Goal: Task Accomplishment & Management: Use online tool/utility

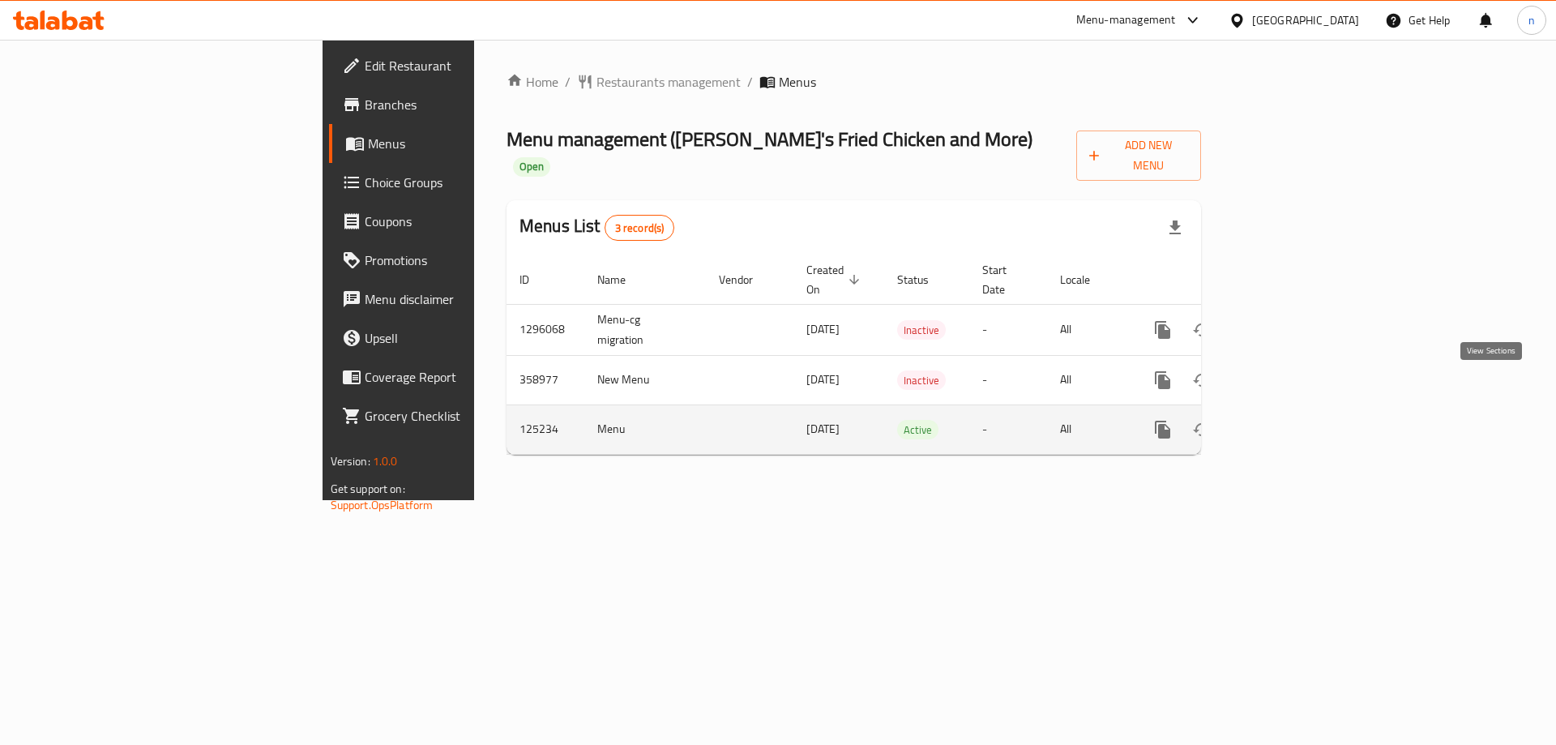
click at [1299, 410] on link "enhanced table" at bounding box center [1279, 429] width 39 height 39
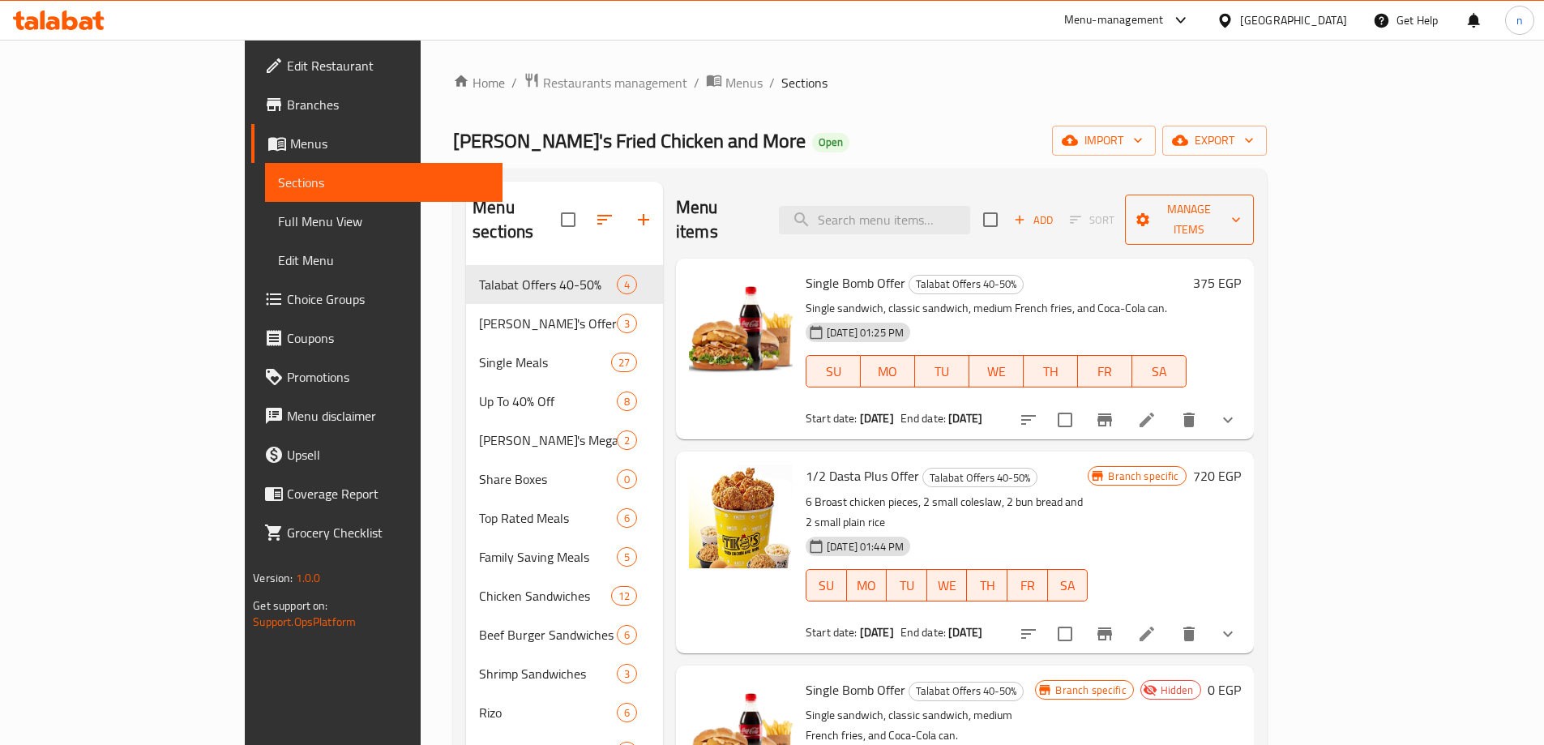
click at [1240, 202] on span "Manage items" at bounding box center [1189, 219] width 102 height 41
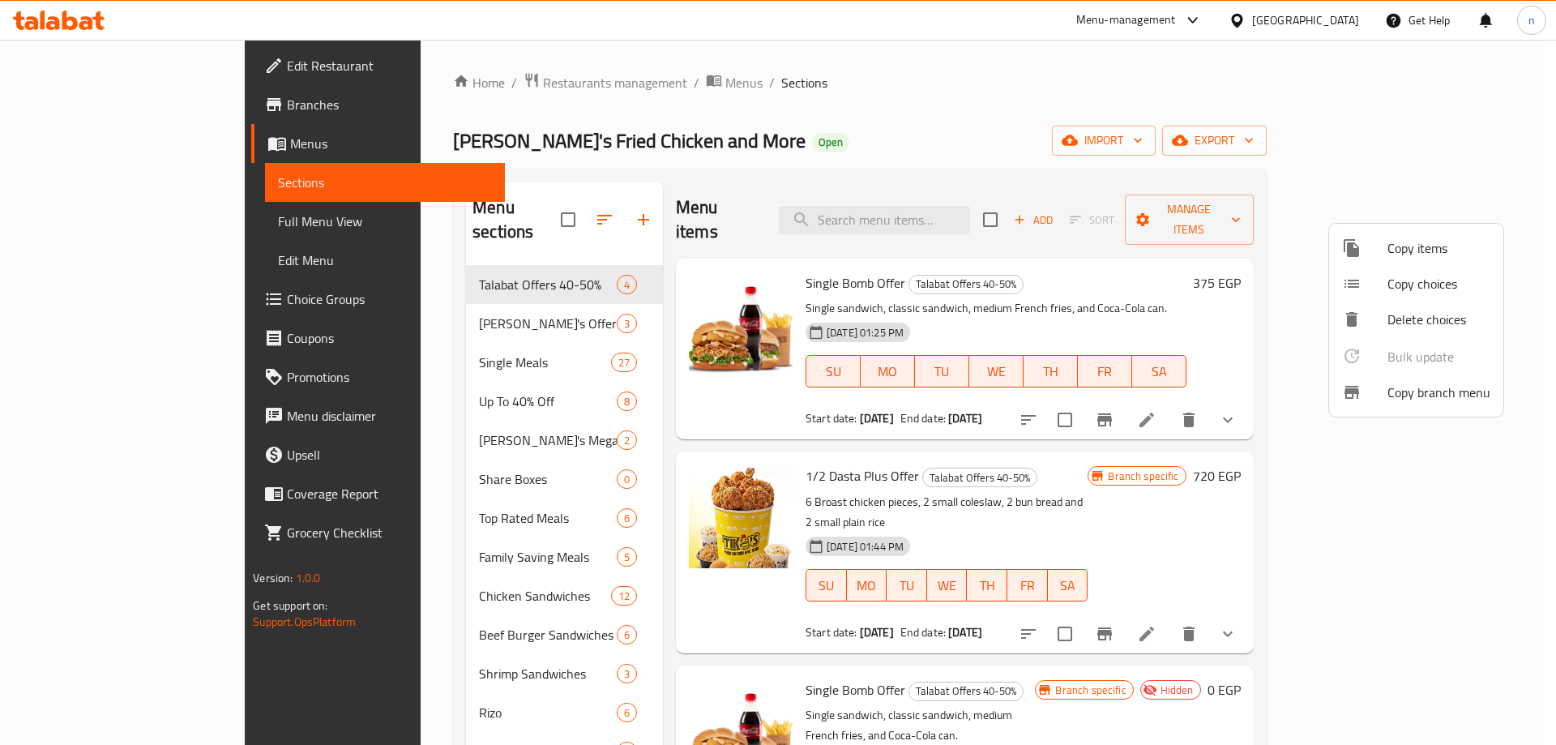
click at [1455, 400] on span "Copy branch menu" at bounding box center [1439, 392] width 103 height 19
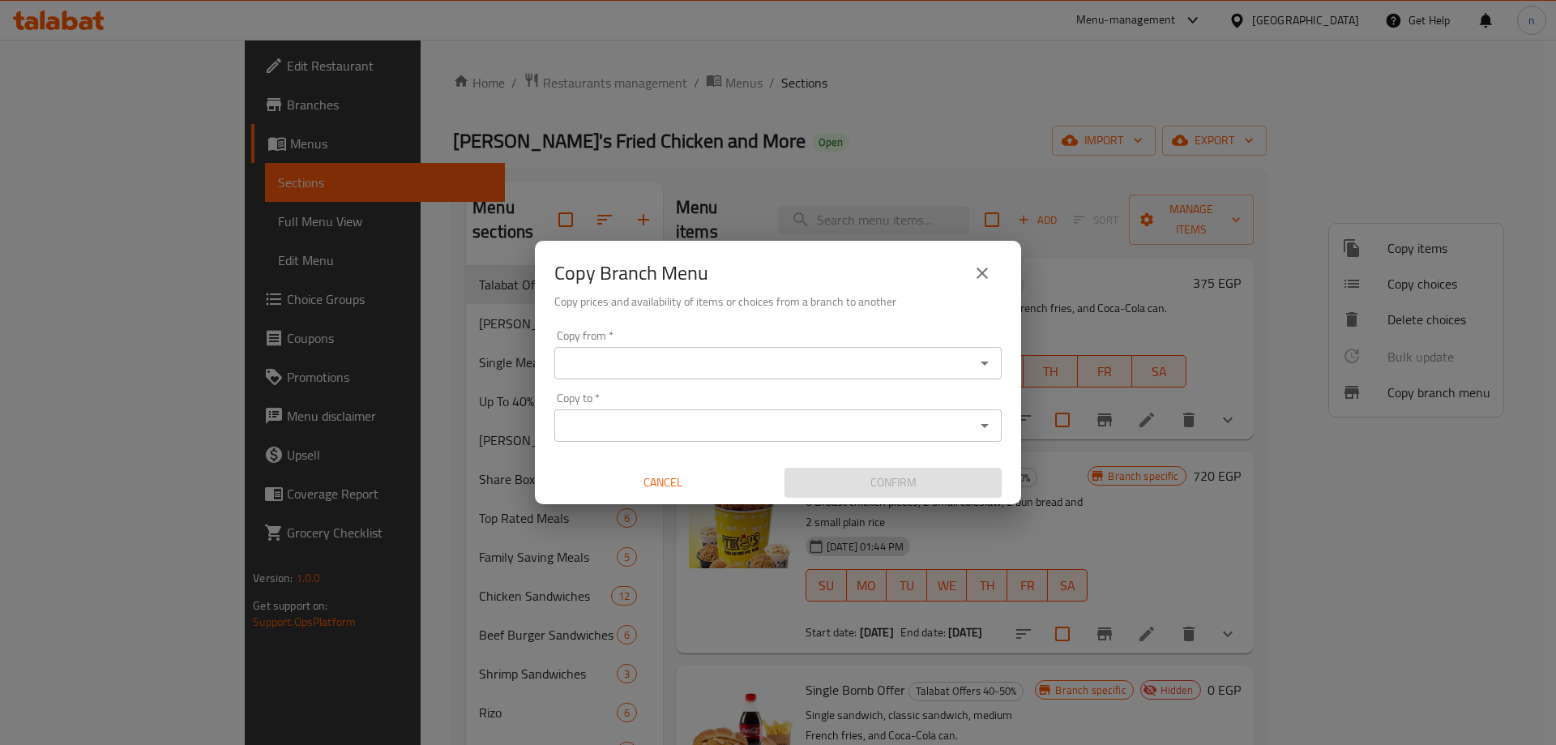
click at [858, 343] on div "Copy from   * Copy from *" at bounding box center [777, 354] width 447 height 49
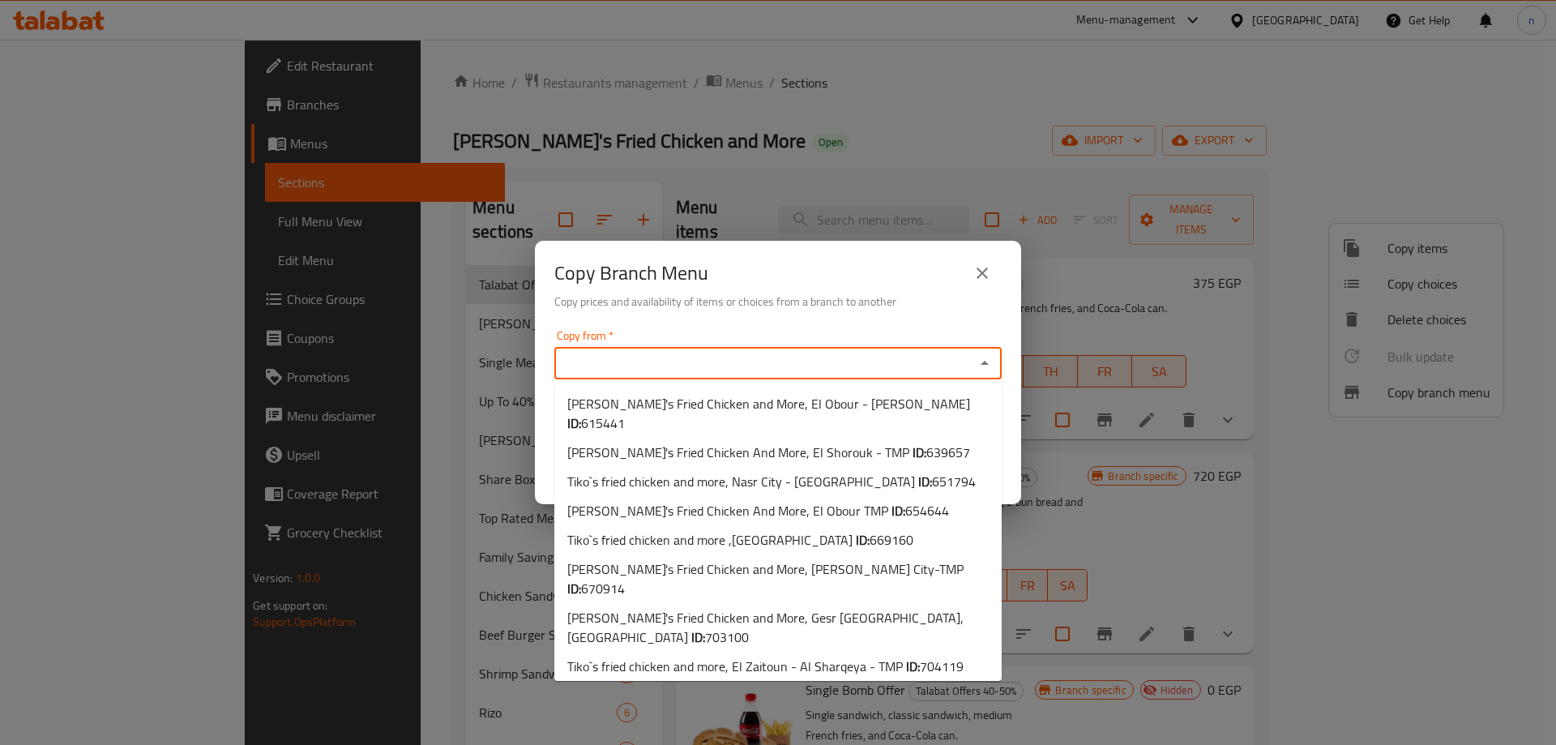
click at [862, 361] on input "Copy from   *" at bounding box center [764, 363] width 411 height 23
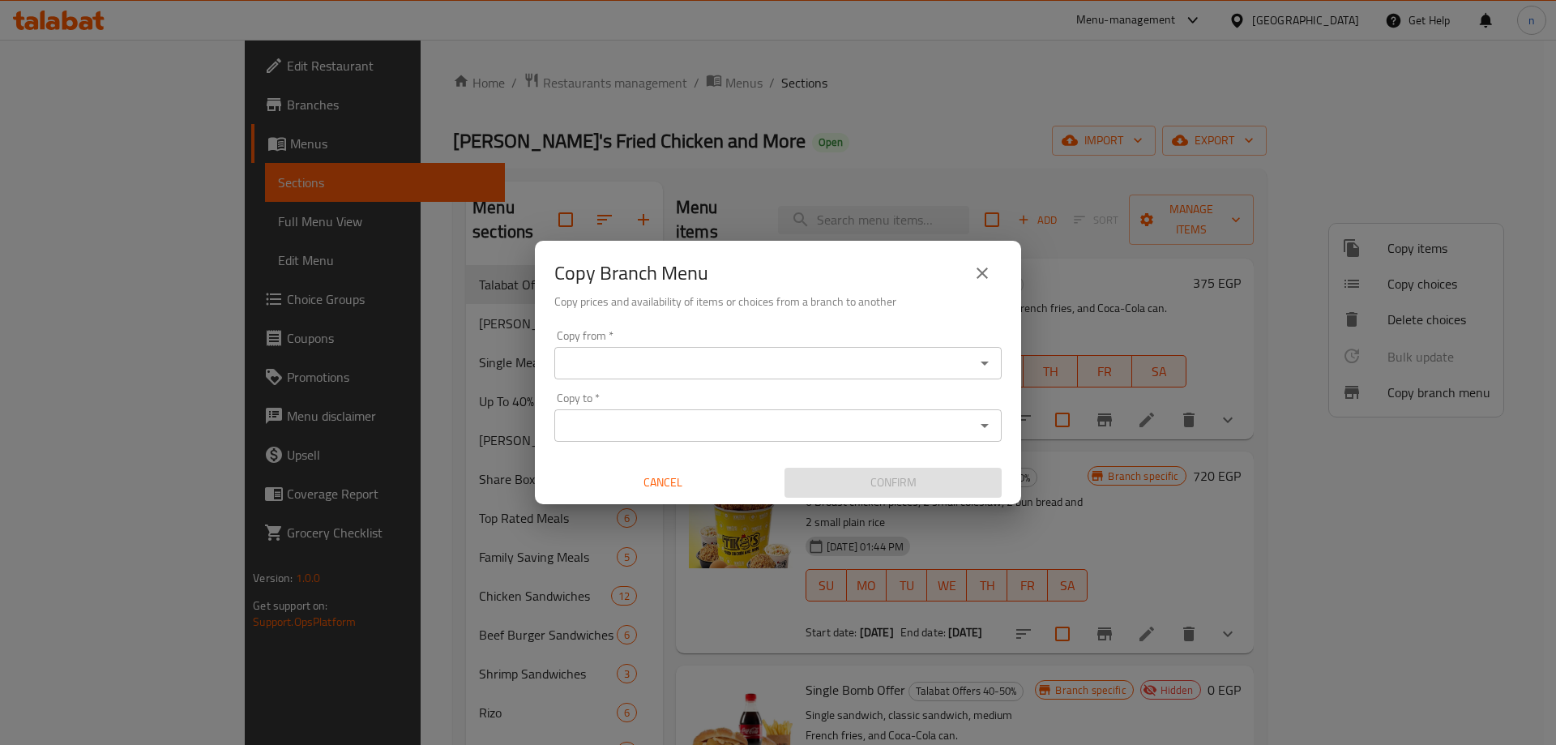
click at [776, 367] on input "Copy from   *" at bounding box center [764, 363] width 411 height 23
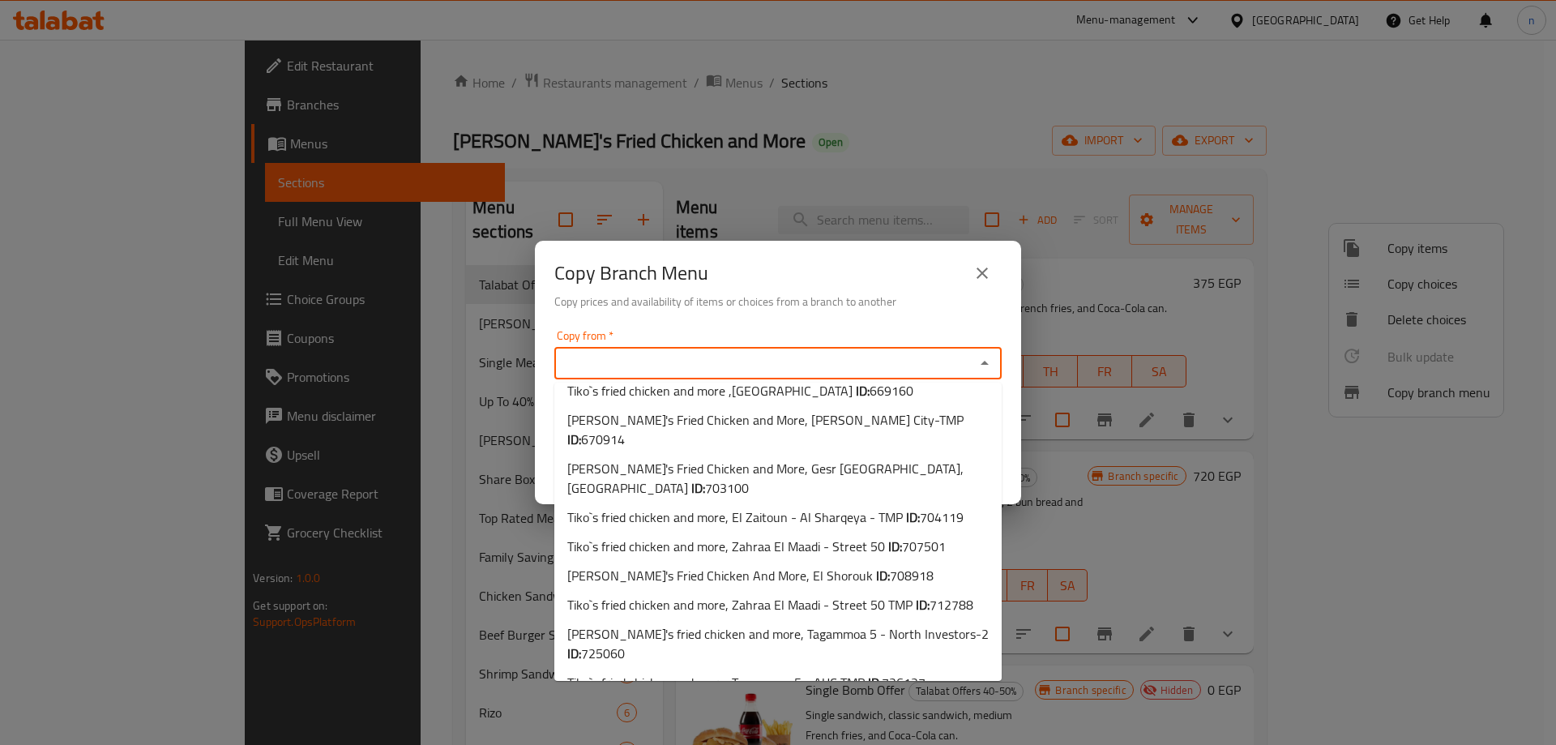
scroll to position [240, 0]
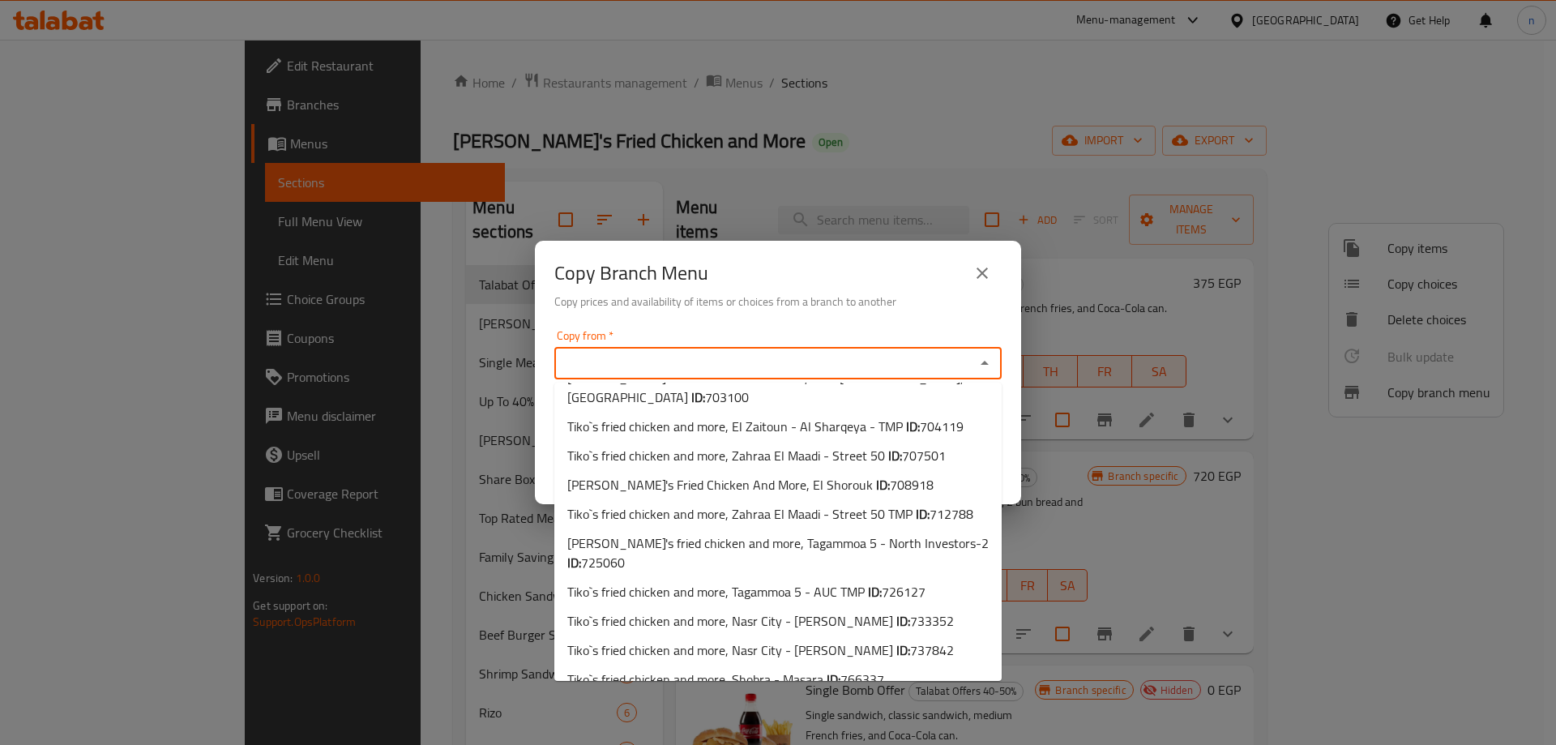
click at [836, 696] on b "ID:" at bounding box center [834, 708] width 14 height 24
type input "Tiko`s fried chicken and more, Shobra - Masara"
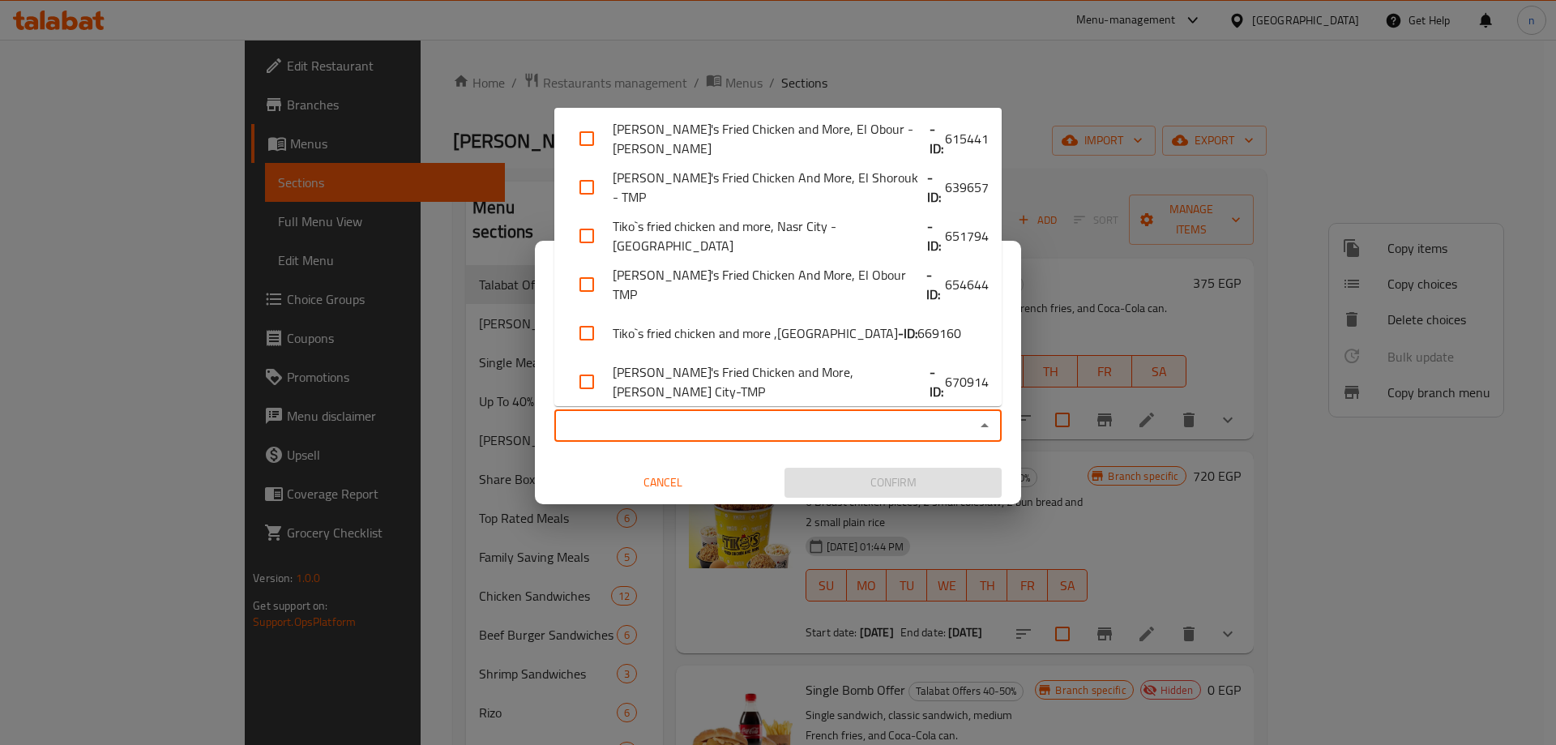
click at [782, 426] on input "Copy to   *" at bounding box center [764, 425] width 411 height 23
click at [859, 384] on li "Tiko's Fried Chicken and More, Zahraa Nasr City-TMP - ID: 670914" at bounding box center [777, 381] width 447 height 49
checkbox input "true"
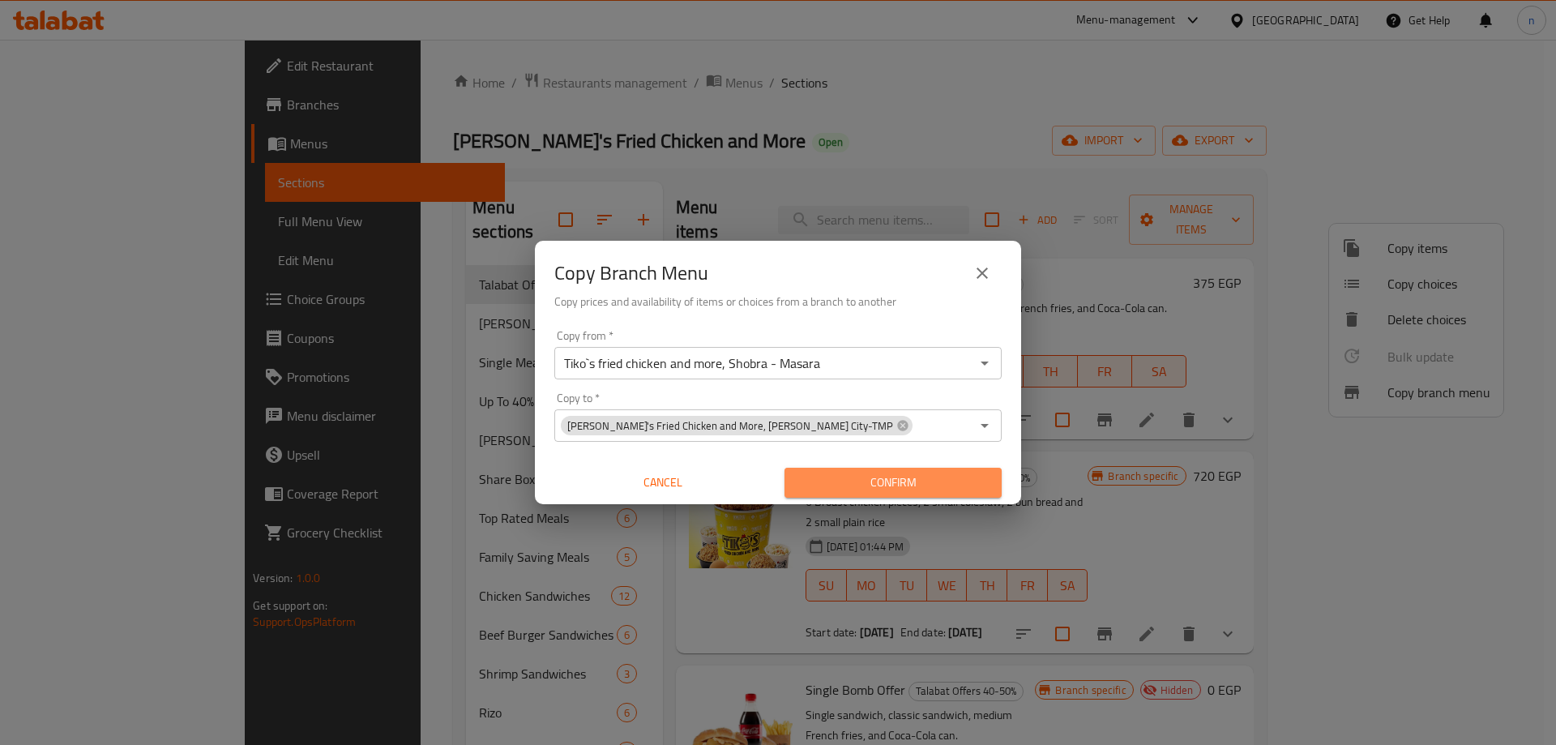
click at [881, 473] on span "Confirm" at bounding box center [893, 483] width 191 height 20
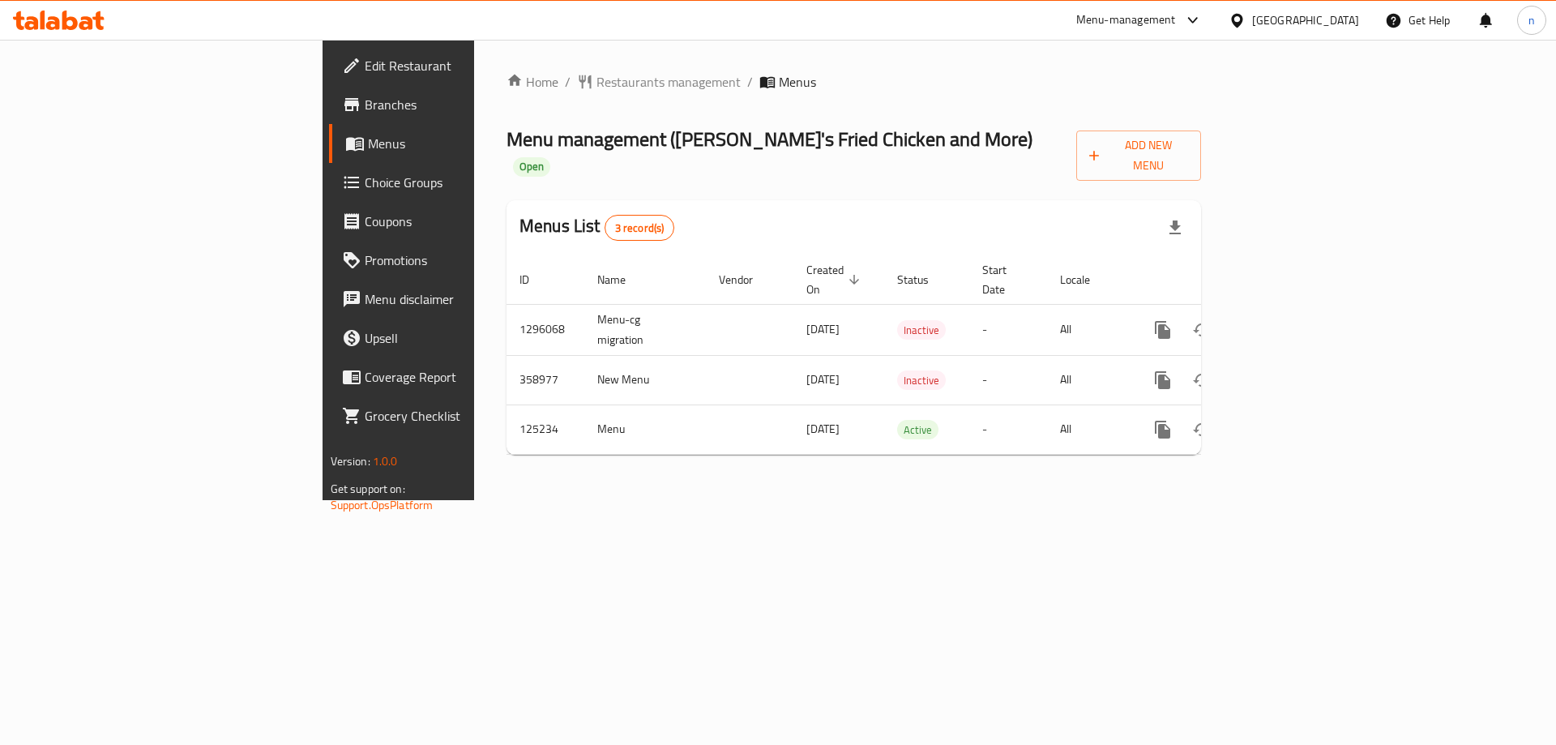
click at [365, 112] on span "Branches" at bounding box center [467, 104] width 205 height 19
click at [365, 109] on span "Branches" at bounding box center [467, 104] width 205 height 19
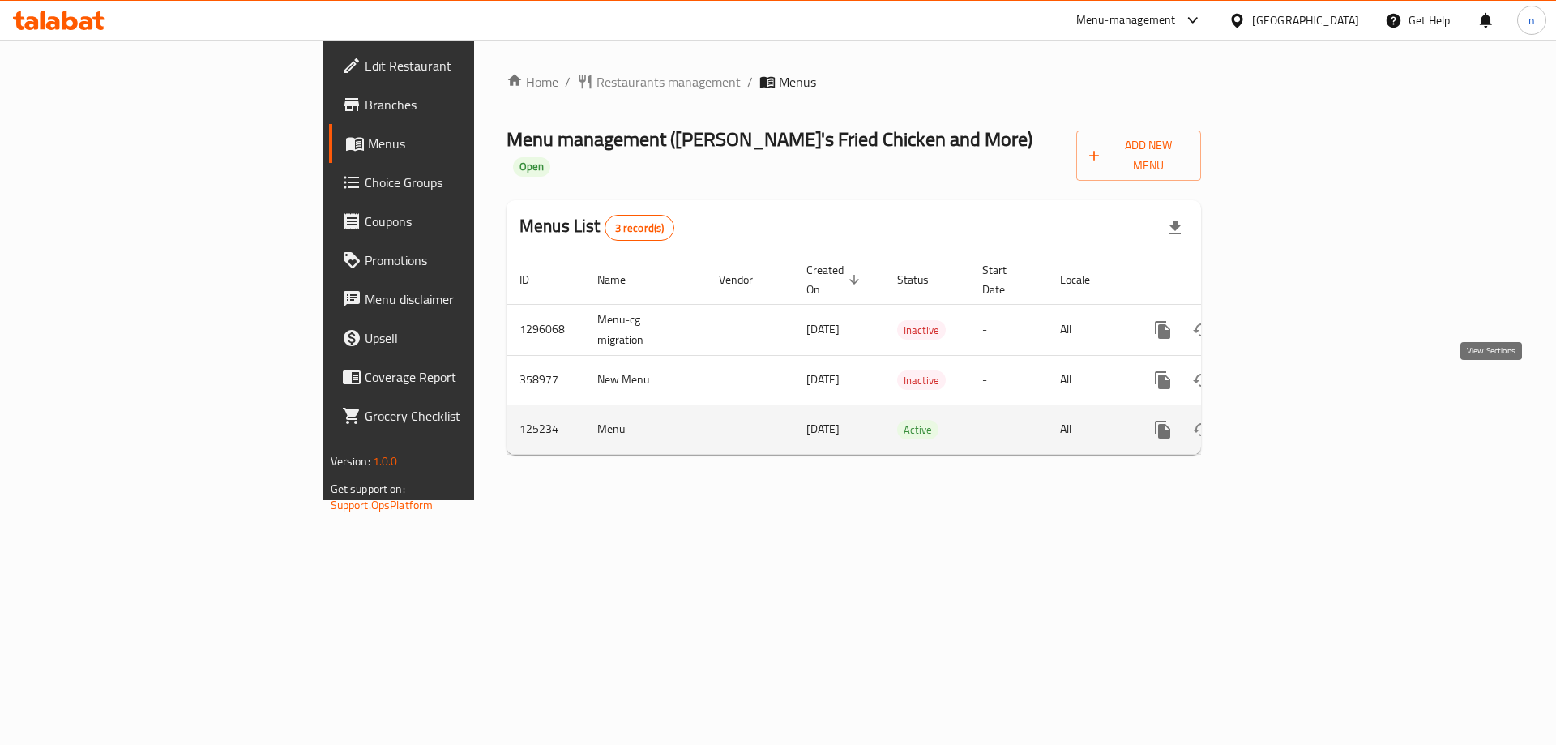
click at [1289, 420] on icon "enhanced table" at bounding box center [1279, 429] width 19 height 19
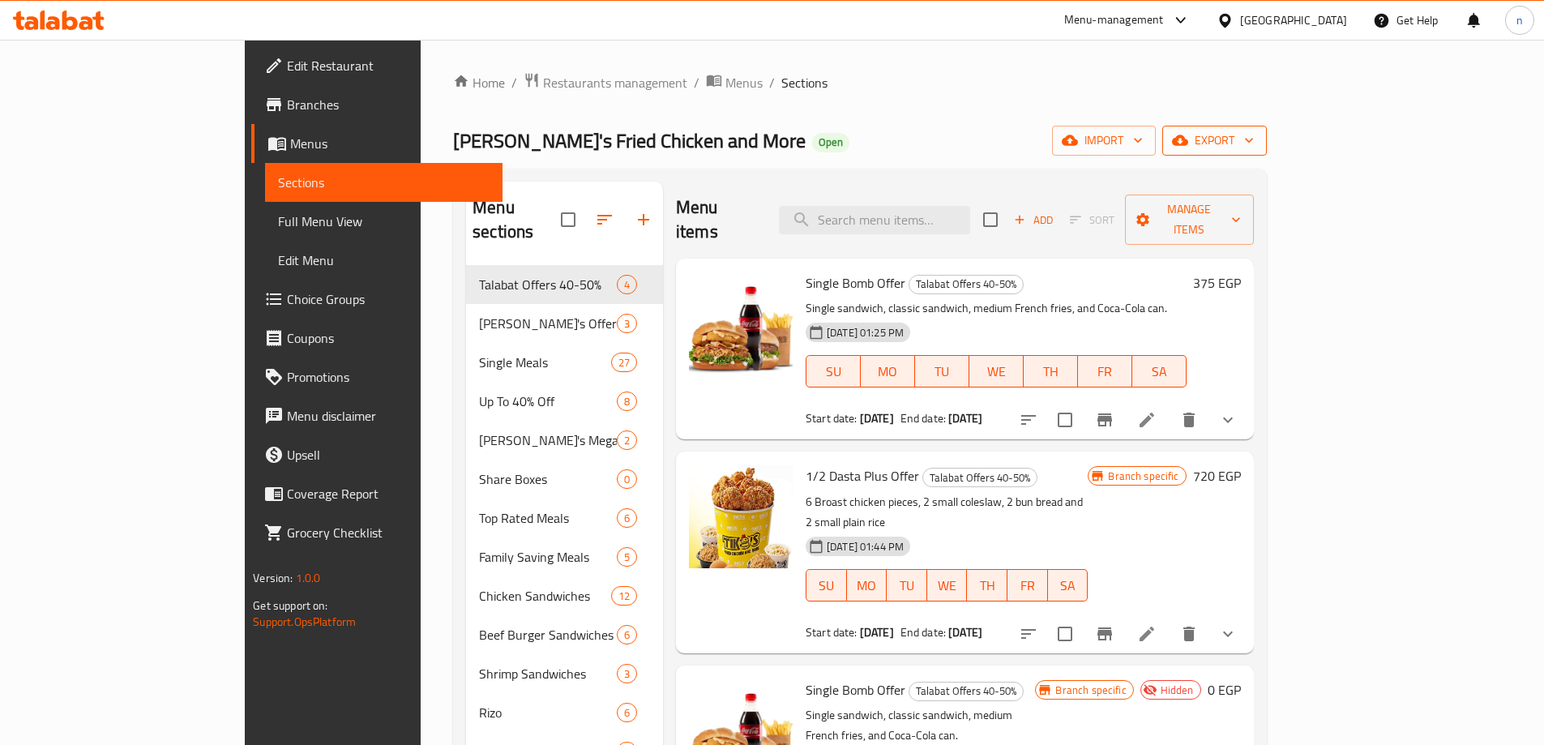
click at [1254, 139] on span "export" at bounding box center [1214, 140] width 79 height 20
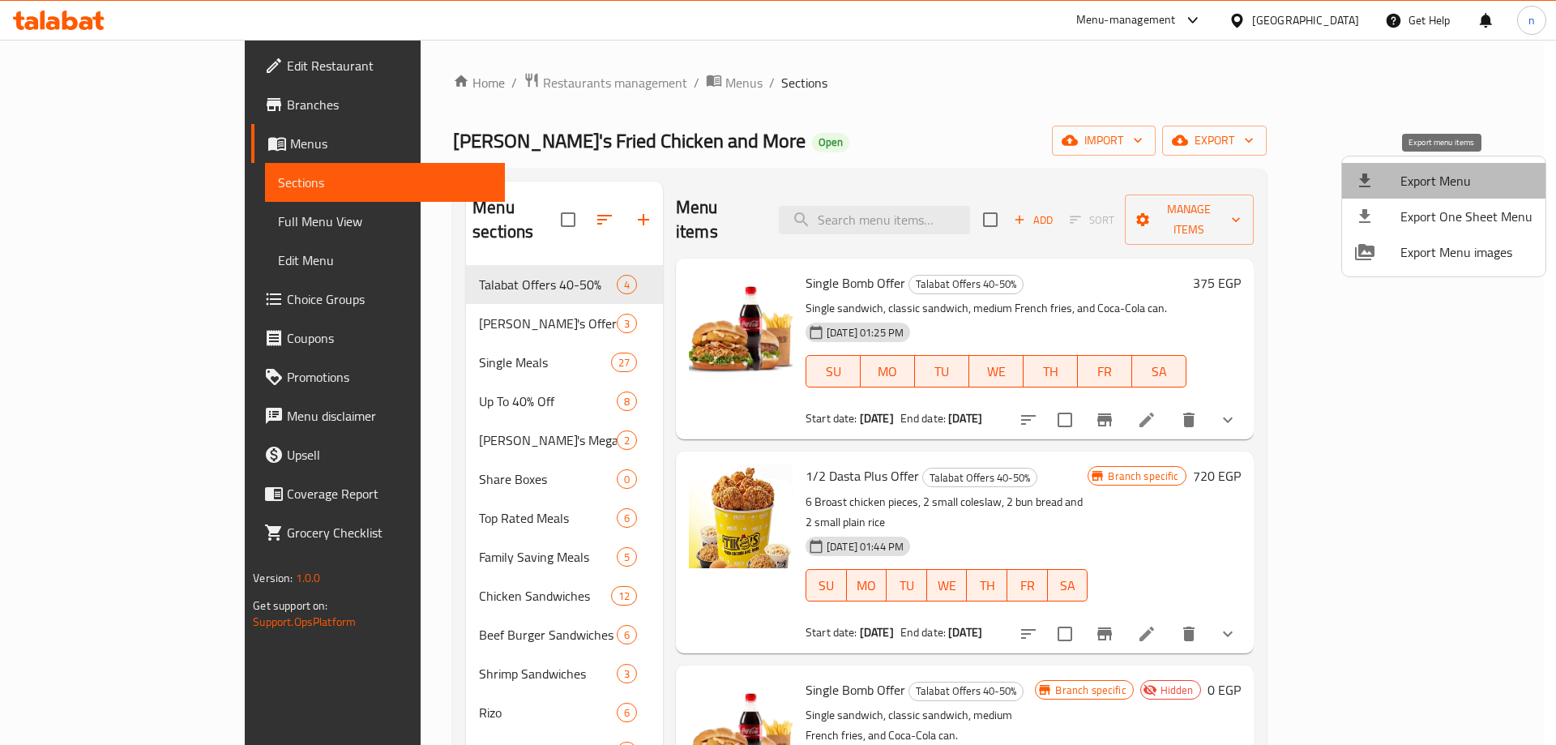
click at [1473, 177] on span "Export Menu" at bounding box center [1466, 180] width 132 height 19
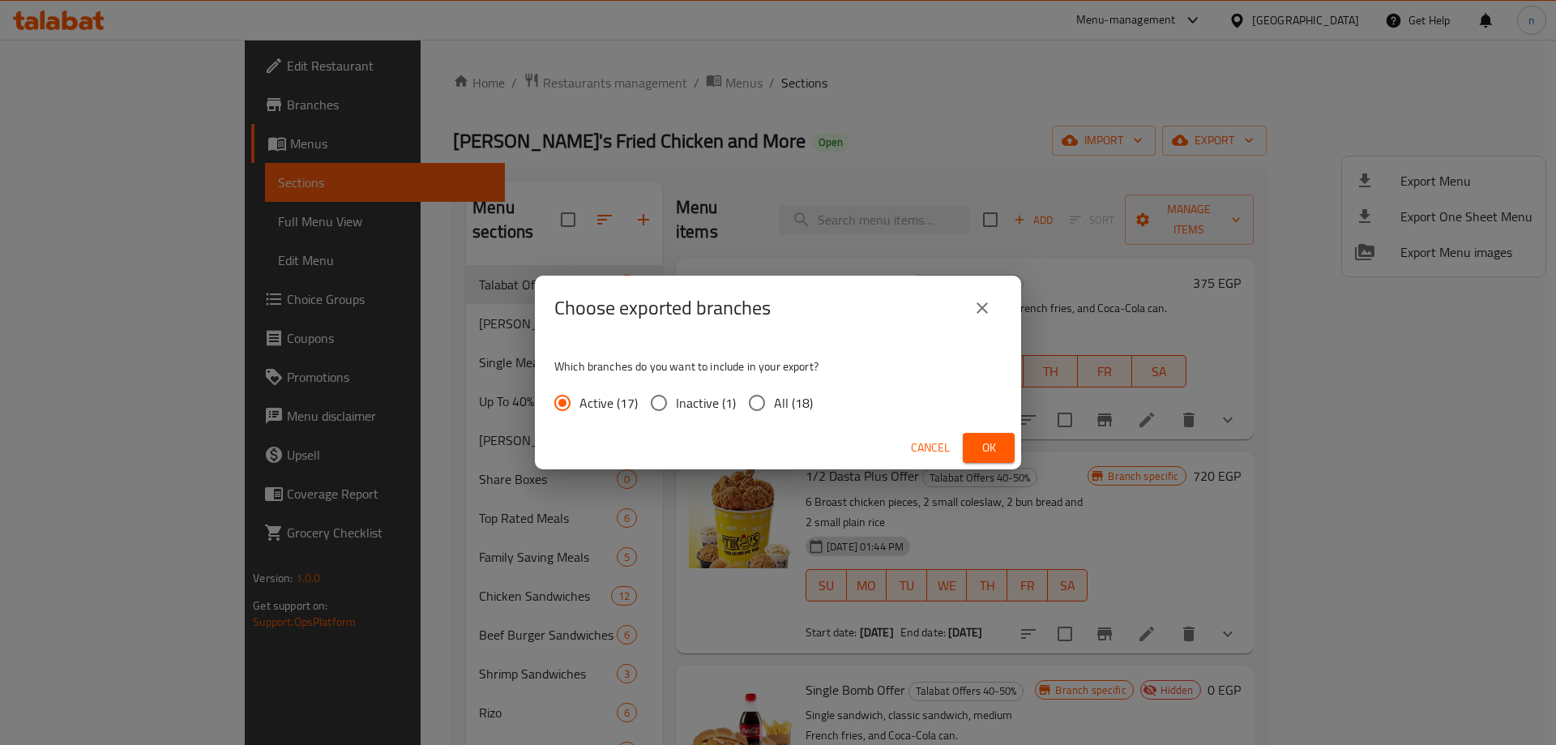
click at [749, 407] on input "All (18)" at bounding box center [757, 403] width 34 height 34
radio input "true"
click at [970, 442] on button "Ok" at bounding box center [989, 448] width 52 height 30
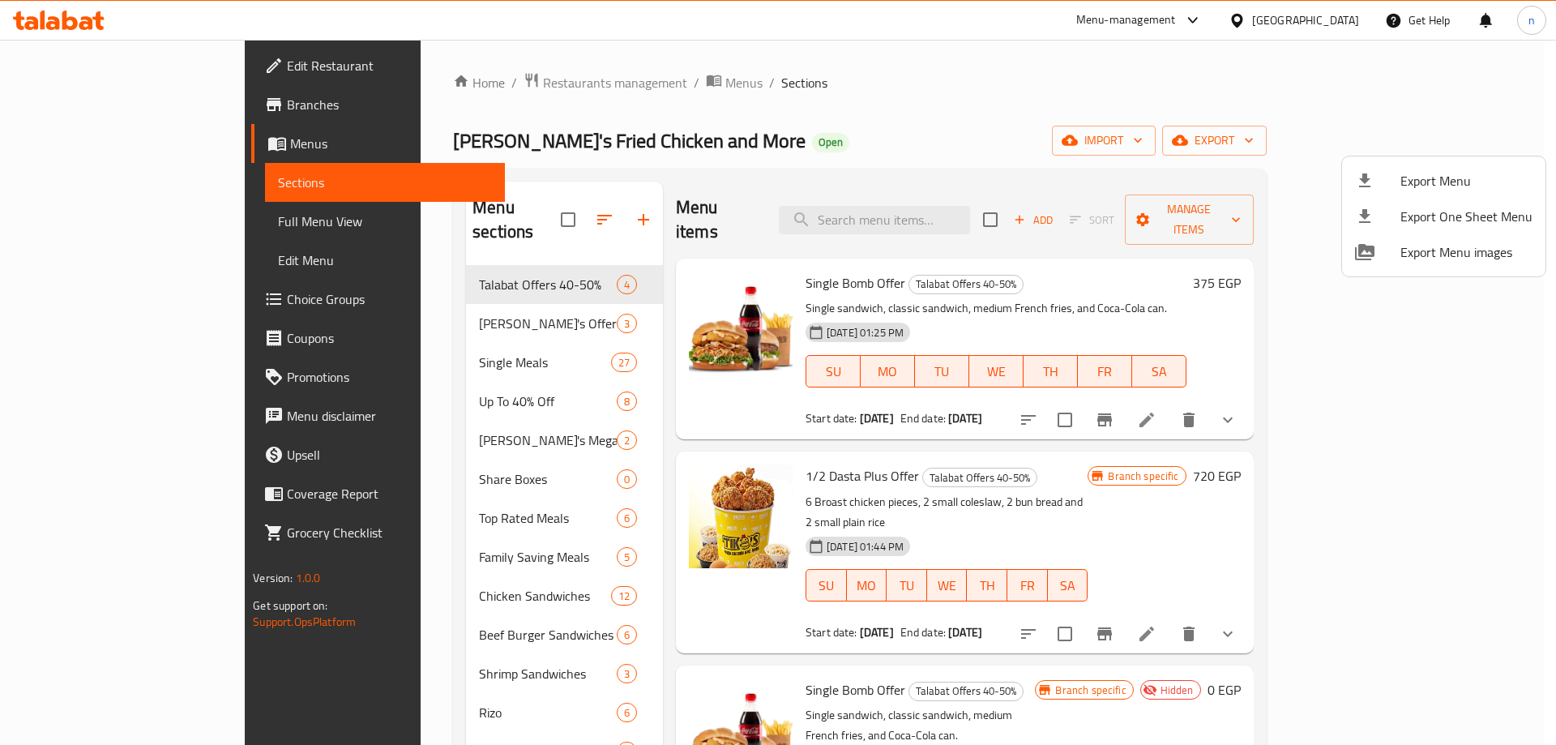
click at [1122, 144] on div at bounding box center [778, 372] width 1556 height 745
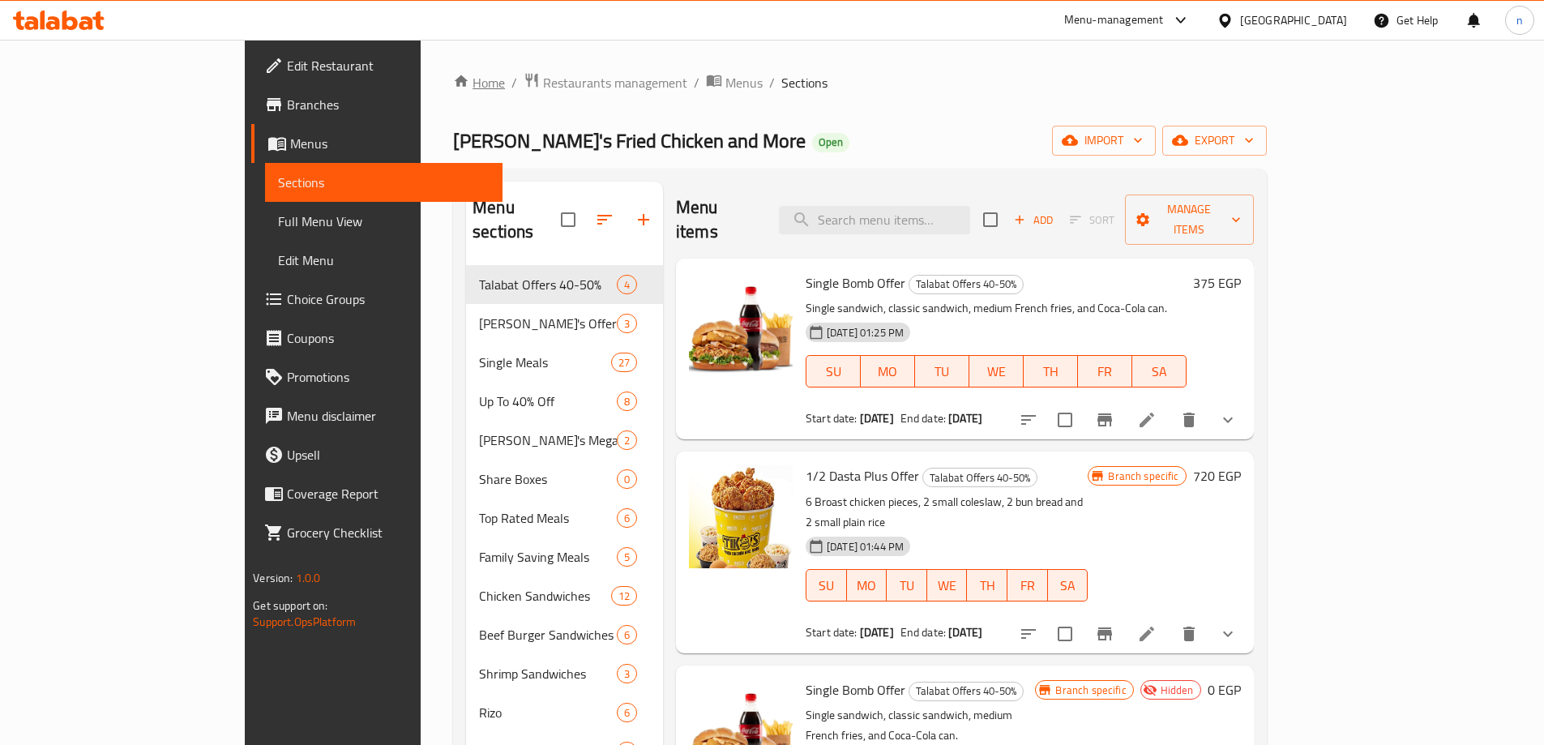
click at [453, 81] on link "Home" at bounding box center [479, 82] width 52 height 19
